Goal: Transaction & Acquisition: Purchase product/service

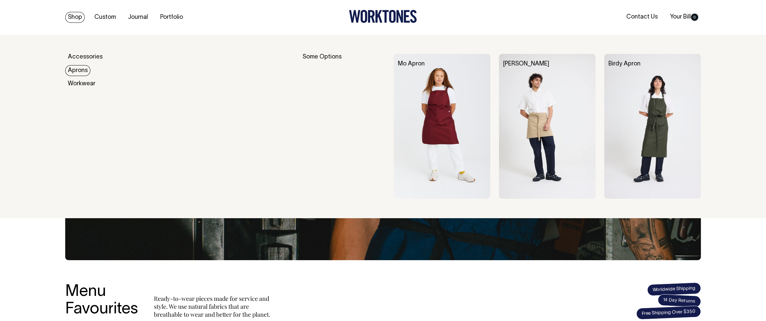
click at [88, 71] on link "Aprons" at bounding box center [77, 70] width 25 height 11
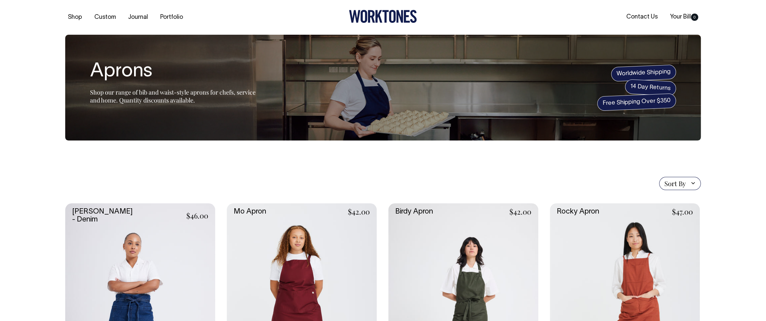
click at [272, 265] on link at bounding box center [302, 316] width 150 height 225
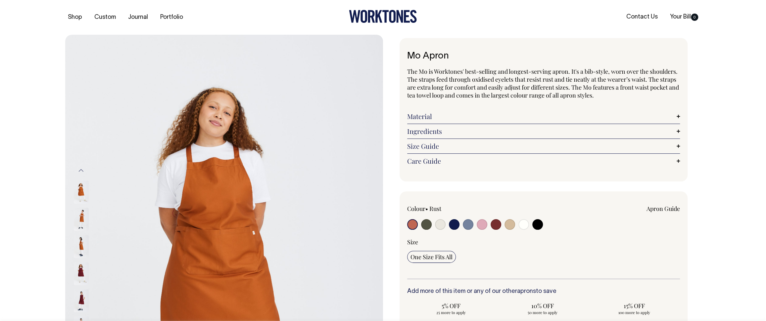
click at [537, 222] on input "radio" at bounding box center [537, 224] width 11 height 11
radio input "true"
select select "Black"
